Goal: Information Seeking & Learning: Learn about a topic

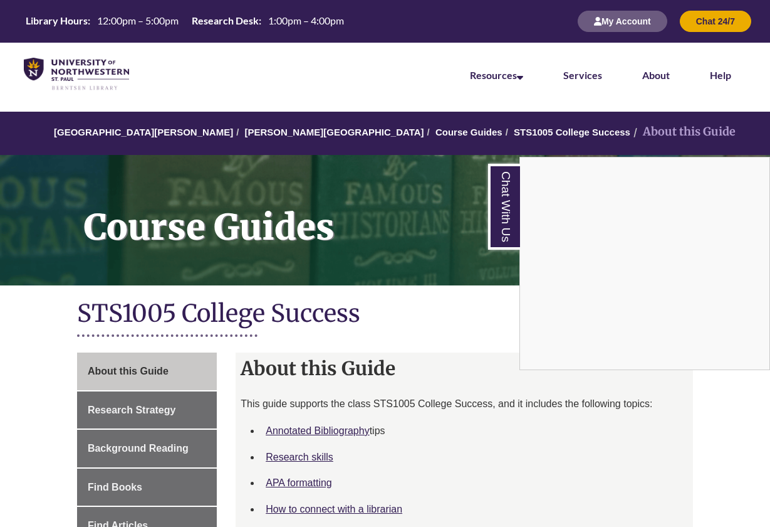
click at [297, 85] on nav "Resources Find Resources Library Search Databases & Articles Interlibrary Loan …" at bounding box center [385, 74] width 770 height 63
click at [352, 72] on nav "Resources Find Resources Library Search Databases & Articles Interlibrary Loan …" at bounding box center [385, 74] width 770 height 63
